Goal: Transaction & Acquisition: Purchase product/service

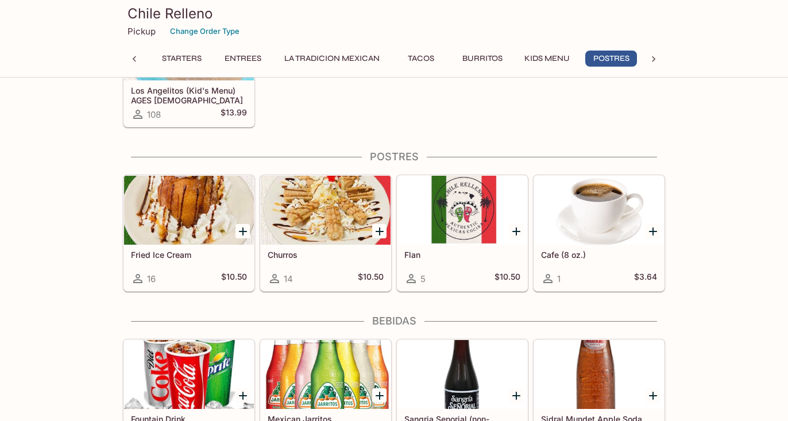
scroll to position [1555, 0]
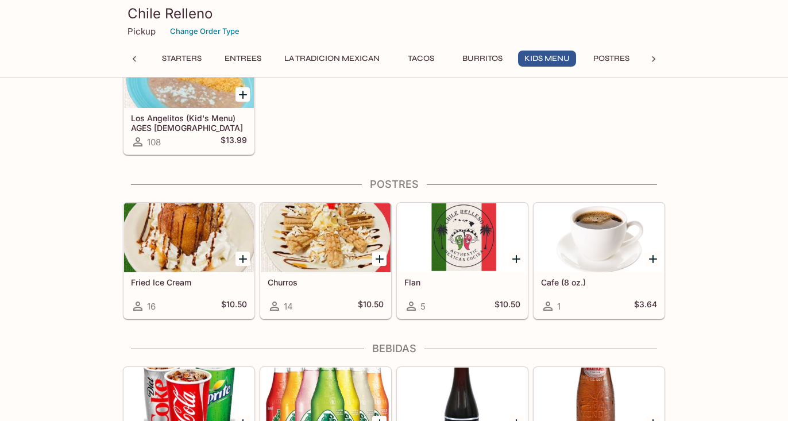
click at [244, 258] on icon "Add Fried Ice Cream" at bounding box center [243, 259] width 8 height 8
click at [244, 258] on button "Add Fried Ice Cream" at bounding box center [242, 259] width 14 height 14
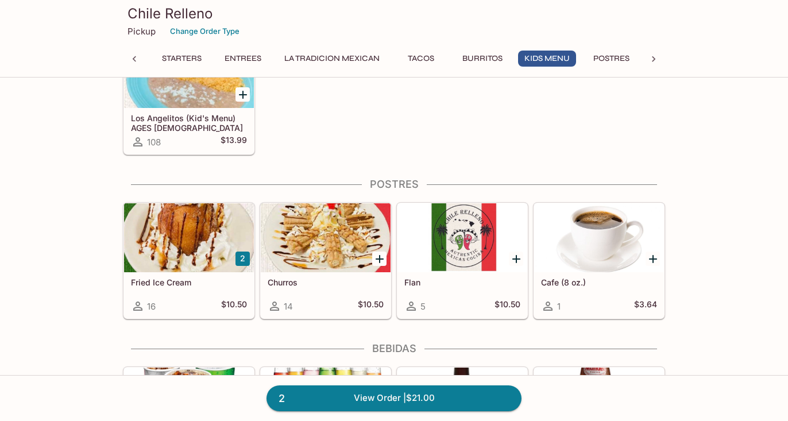
click at [244, 258] on button "2" at bounding box center [242, 259] width 14 height 14
click at [377, 396] on link "3 View Order | $31.50" at bounding box center [393, 397] width 255 height 25
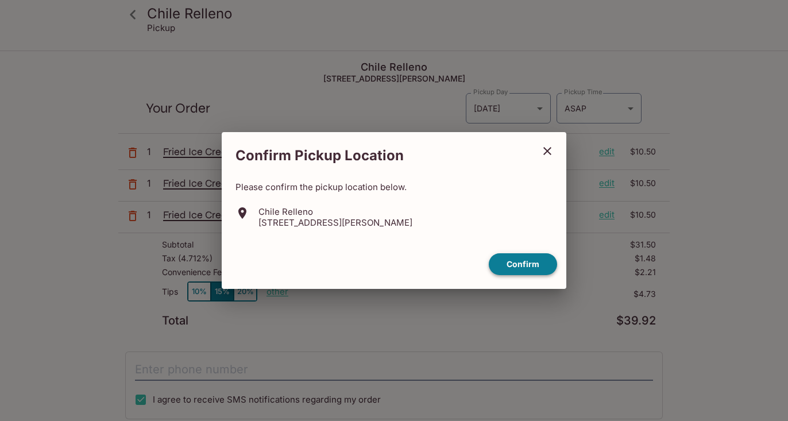
click at [531, 263] on button "Confirm" at bounding box center [523, 264] width 68 height 22
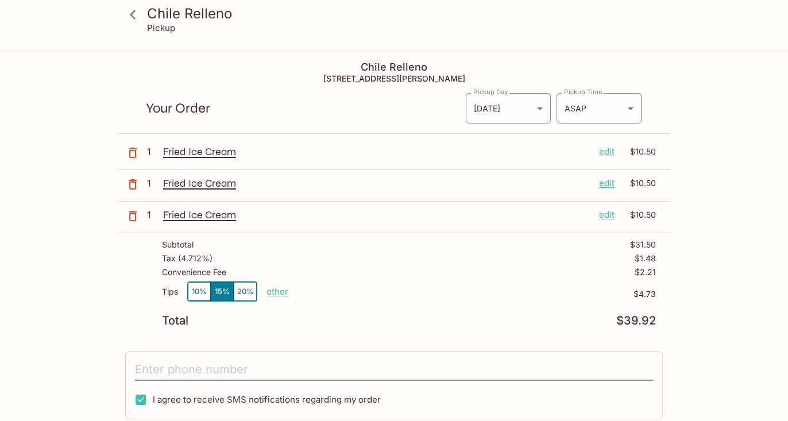
click at [280, 292] on p "other" at bounding box center [277, 291] width 22 height 11
type input "0.00"
click at [438, 303] on div "Tips 10% 15% 20% Done 0.00 $4.73" at bounding box center [409, 298] width 494 height 34
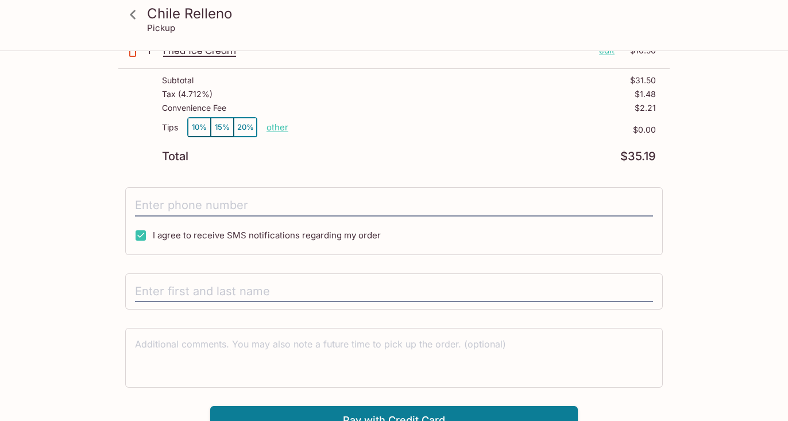
scroll to position [178, 0]
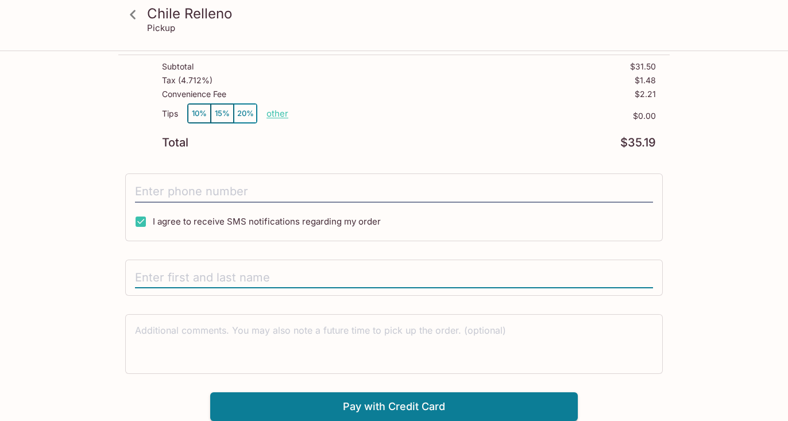
click at [269, 282] on input "text" at bounding box center [394, 278] width 518 height 22
type input "M"
type input "B [PERSON_NAME][GEOGRAPHIC_DATA]"
click at [418, 409] on button "Pay with Credit Card" at bounding box center [394, 406] width 368 height 29
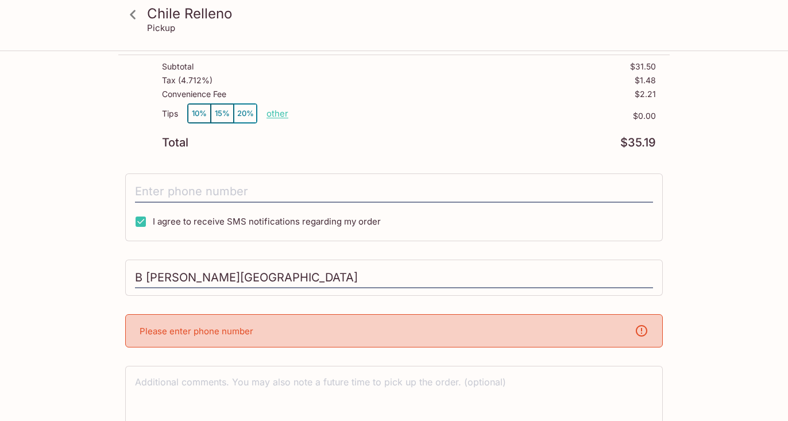
click at [360, 295] on div "B [PERSON_NAME][GEOGRAPHIC_DATA]" at bounding box center [394, 278] width 538 height 37
click at [228, 190] on input "tel" at bounding box center [394, 192] width 518 height 22
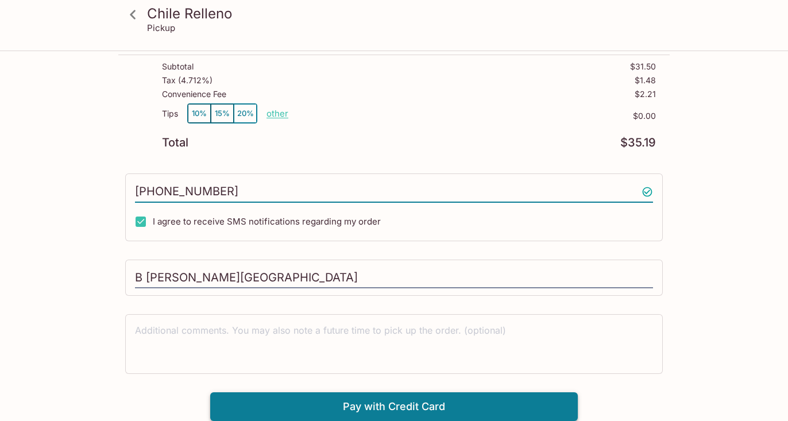
type input "[PHONE_NUMBER]"
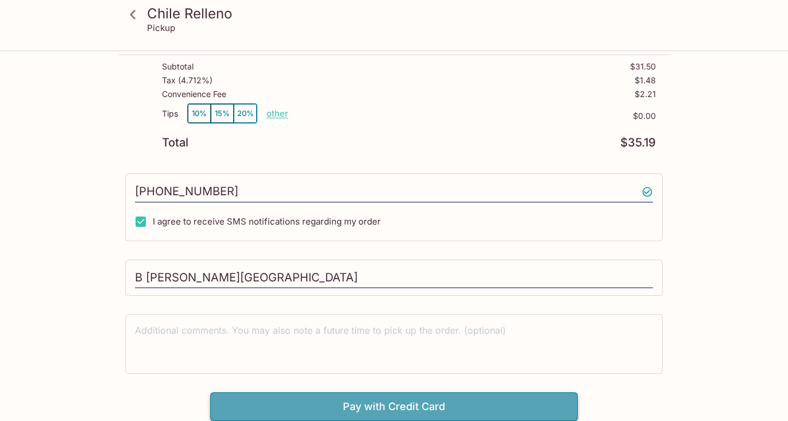
click at [386, 408] on button "Pay with Credit Card" at bounding box center [394, 406] width 368 height 29
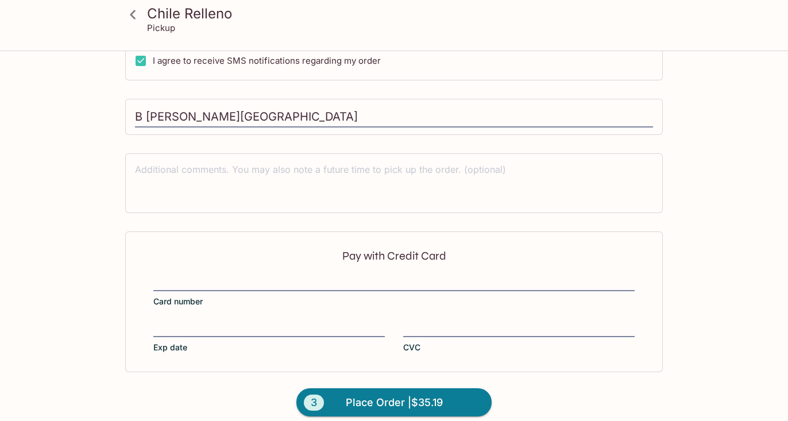
scroll to position [350, 0]
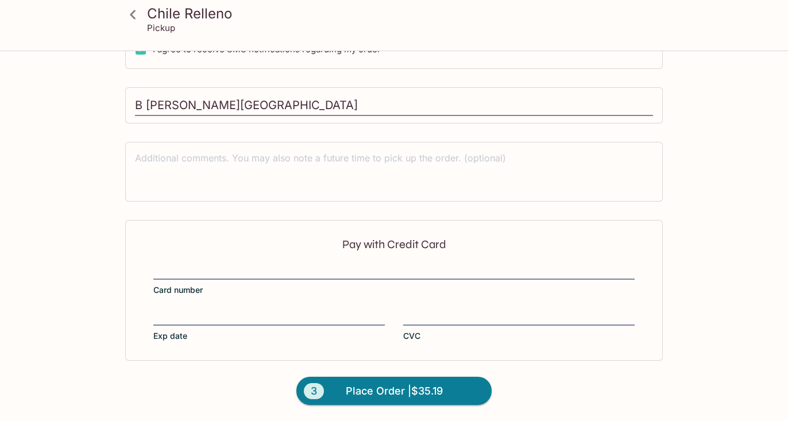
click at [401, 321] on div "Exp date CVC" at bounding box center [393, 326] width 481 height 32
click at [383, 395] on span "Place Order | $35.19" at bounding box center [394, 391] width 97 height 18
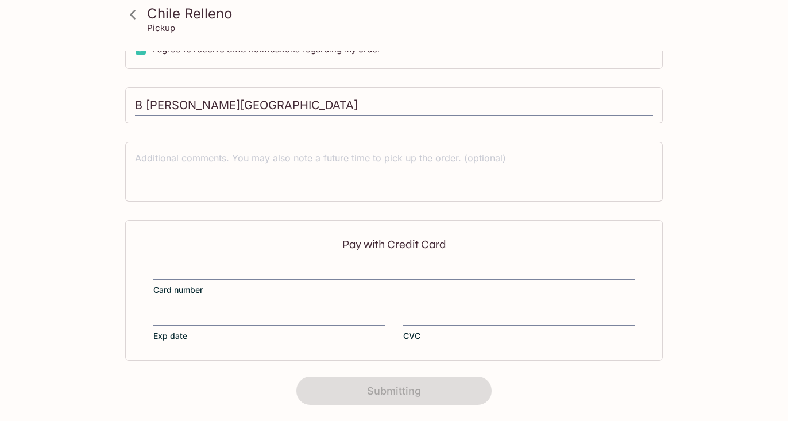
scroll to position [246, 0]
